Goal: Task Accomplishment & Management: Complete application form

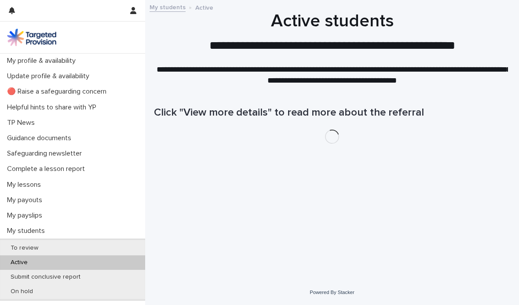
click at [42, 278] on p "Submit conclusive report" at bounding box center [46, 277] width 84 height 7
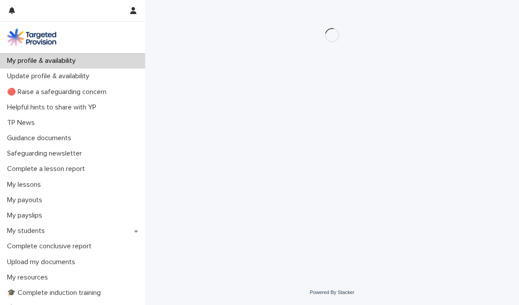
click at [37, 231] on p "My students" at bounding box center [28, 231] width 48 height 8
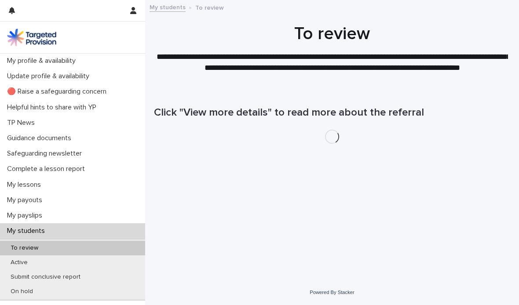
click at [23, 261] on p "Active" at bounding box center [19, 262] width 31 height 7
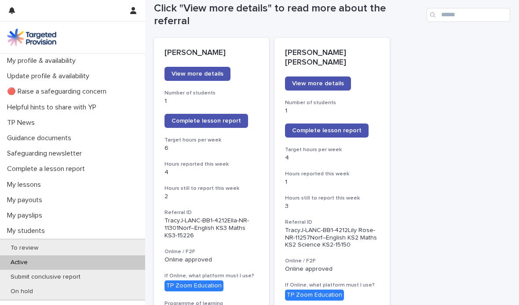
scroll to position [116, 0]
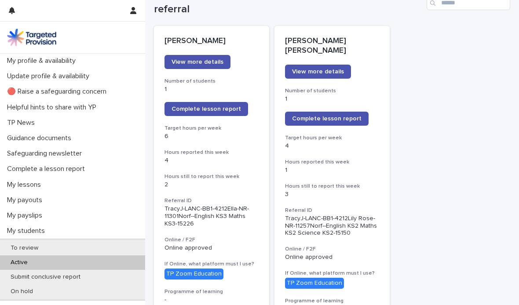
click at [335, 116] on span "Complete lesson report" at bounding box center [327, 119] width 70 height 6
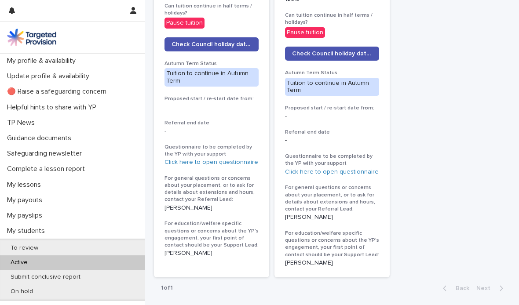
scroll to position [502, 0]
